Goal: Navigation & Orientation: Find specific page/section

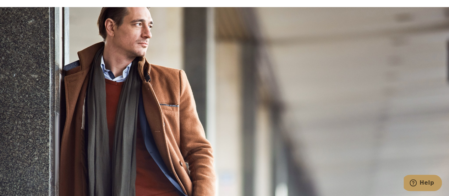
scroll to position [2584, 0]
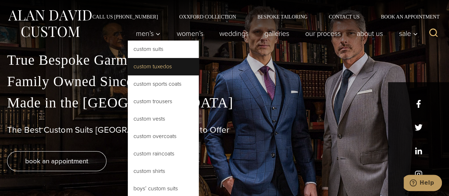
scroll to position [46, 0]
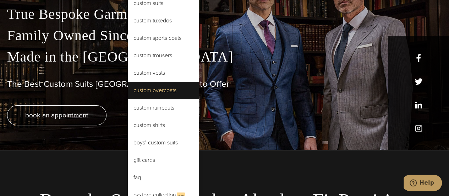
click at [157, 95] on link "Custom Overcoats" at bounding box center [163, 90] width 71 height 17
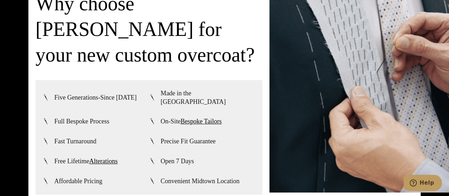
scroll to position [1547, 0]
